Goal: Task Accomplishment & Management: Use online tool/utility

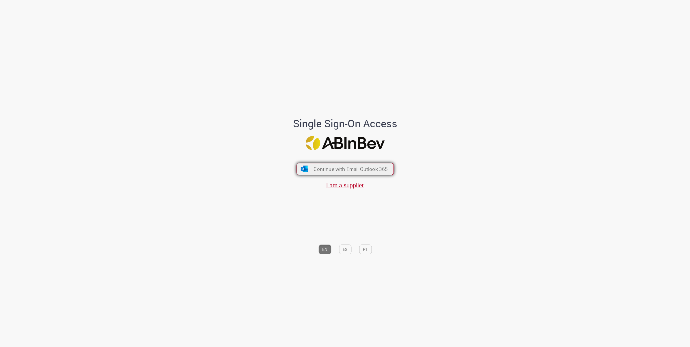
click at [321, 166] on span "Continue with Email Outlook 365" at bounding box center [351, 169] width 74 height 7
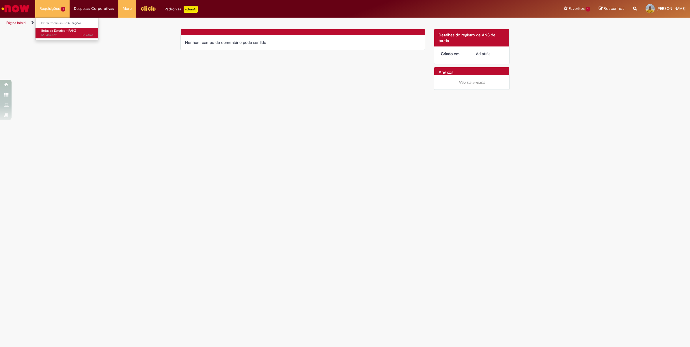
click at [52, 32] on span "Bolsa de Estudos – FAHZ" at bounding box center [58, 31] width 35 height 4
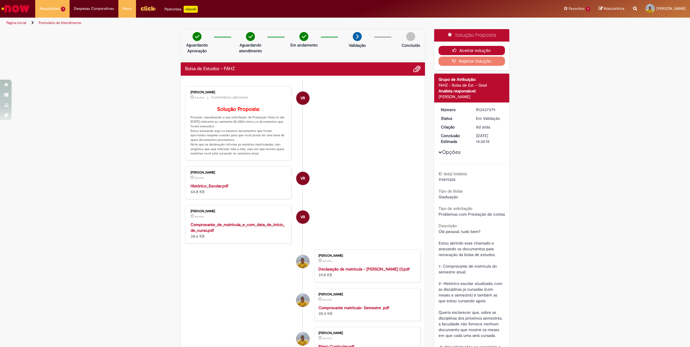
click at [452, 50] on icon "button" at bounding box center [455, 50] width 7 height 4
